Goal: Information Seeking & Learning: Learn about a topic

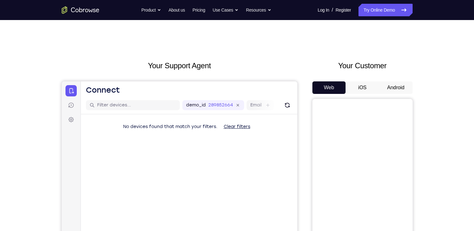
click at [396, 85] on button "Android" at bounding box center [396, 88] width 34 height 13
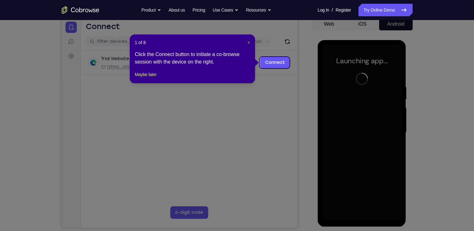
click at [248, 42] on span "×" at bounding box center [249, 42] width 3 height 5
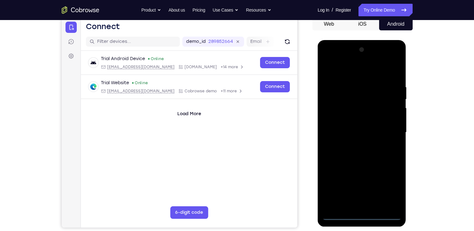
click at [360, 217] on div at bounding box center [362, 133] width 79 height 176
click at [388, 191] on div at bounding box center [362, 133] width 79 height 176
click at [362, 71] on div at bounding box center [362, 133] width 79 height 176
click at [391, 133] on div at bounding box center [362, 133] width 79 height 176
click at [355, 145] on div at bounding box center [362, 133] width 79 height 176
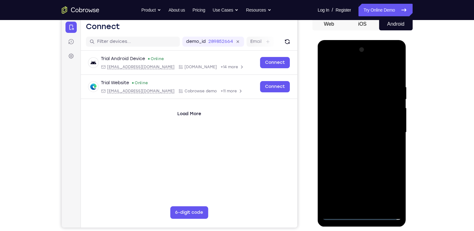
click at [356, 127] on div at bounding box center [362, 133] width 79 height 176
click at [357, 135] on div at bounding box center [362, 133] width 79 height 176
click at [333, 153] on div at bounding box center [362, 133] width 79 height 176
click at [341, 153] on div at bounding box center [362, 133] width 79 height 176
click at [341, 151] on div at bounding box center [362, 133] width 79 height 176
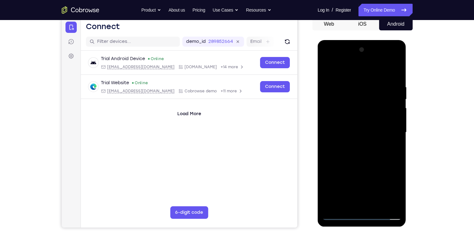
click at [339, 154] on div at bounding box center [362, 133] width 79 height 176
click at [393, 71] on div at bounding box center [362, 133] width 79 height 176
click at [345, 151] on div at bounding box center [362, 133] width 79 height 176
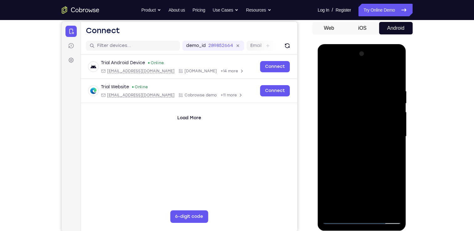
scroll to position [60, 0]
click at [386, 165] on div at bounding box center [362, 137] width 79 height 176
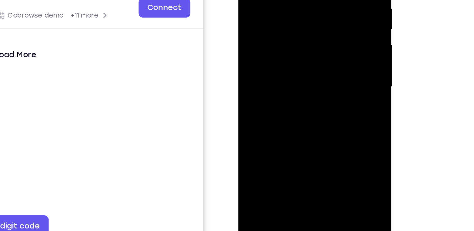
click at [300, 91] on div at bounding box center [282, 20] width 79 height 176
click at [294, 54] on div at bounding box center [282, 20] width 79 height 176
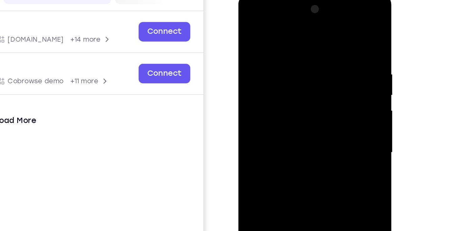
click at [291, 79] on div at bounding box center [282, 85] width 79 height 176
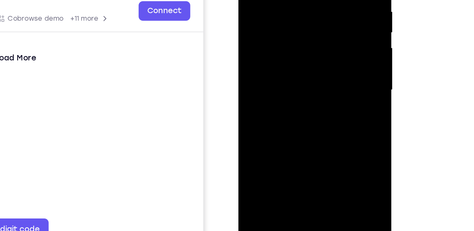
click at [315, 81] on div at bounding box center [282, 23] width 79 height 176
click at [312, 38] on div at bounding box center [282, 23] width 79 height 176
click at [278, 40] on div at bounding box center [282, 23] width 79 height 176
click at [312, 38] on div at bounding box center [282, 23] width 79 height 176
click at [273, 38] on div at bounding box center [282, 23] width 79 height 176
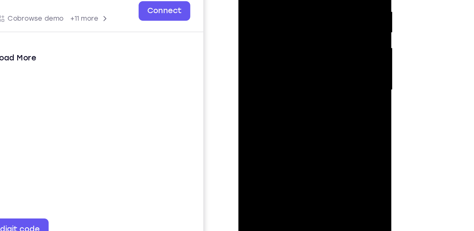
click at [292, 38] on div at bounding box center [282, 23] width 79 height 176
click at [313, 39] on div at bounding box center [282, 23] width 79 height 176
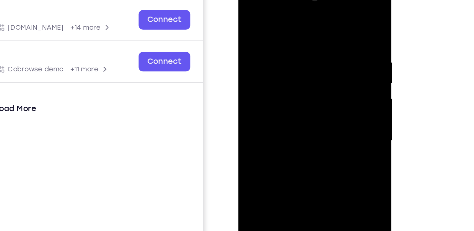
click at [246, 13] on div at bounding box center [282, 74] width 79 height 176
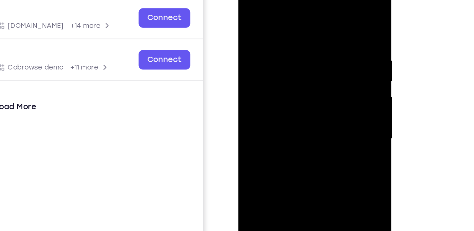
click at [273, 70] on div at bounding box center [282, 71] width 79 height 176
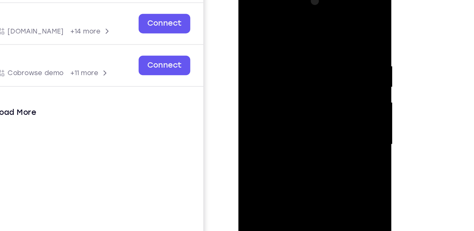
click at [249, 14] on div at bounding box center [282, 77] width 79 height 176
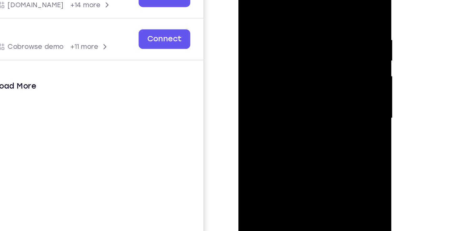
click at [273, 62] on div at bounding box center [282, 51] width 79 height 176
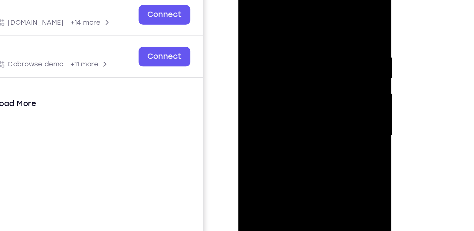
click at [248, 7] on div at bounding box center [282, 69] width 79 height 176
click at [249, 5] on div at bounding box center [282, 69] width 79 height 176
click at [266, 16] on div at bounding box center [282, 69] width 79 height 176
click at [316, 40] on div at bounding box center [282, 69] width 79 height 176
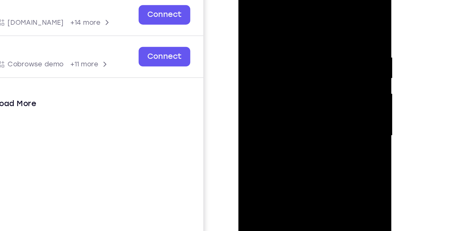
click at [316, 40] on div at bounding box center [282, 69] width 79 height 176
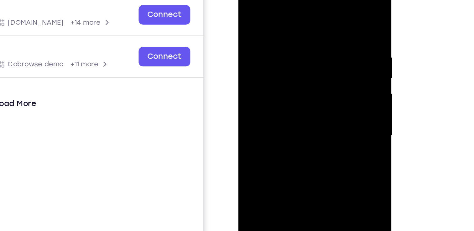
click at [315, 8] on div at bounding box center [282, 69] width 79 height 176
click at [298, 18] on div at bounding box center [282, 69] width 79 height 176
click at [315, 7] on div at bounding box center [282, 69] width 79 height 176
click at [317, 5] on div at bounding box center [282, 69] width 79 height 176
click at [248, 4] on div at bounding box center [282, 69] width 79 height 176
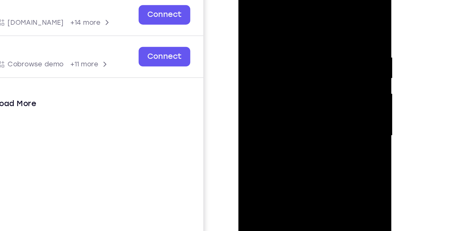
click at [252, 16] on div at bounding box center [282, 69] width 79 height 176
click at [317, 29] on div at bounding box center [282, 69] width 79 height 176
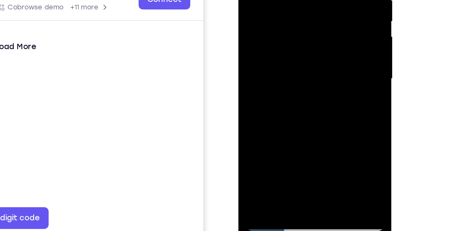
click at [254, 82] on div at bounding box center [282, 11] width 79 height 176
drag, startPoint x: 280, startPoint y: 30, endPoint x: 293, endPoint y: -22, distance: 53.8
click at [293, 0] on div at bounding box center [282, 11] width 79 height 176
click at [254, 0] on div at bounding box center [282, 11] width 79 height 176
